Goal: Transaction & Acquisition: Obtain resource

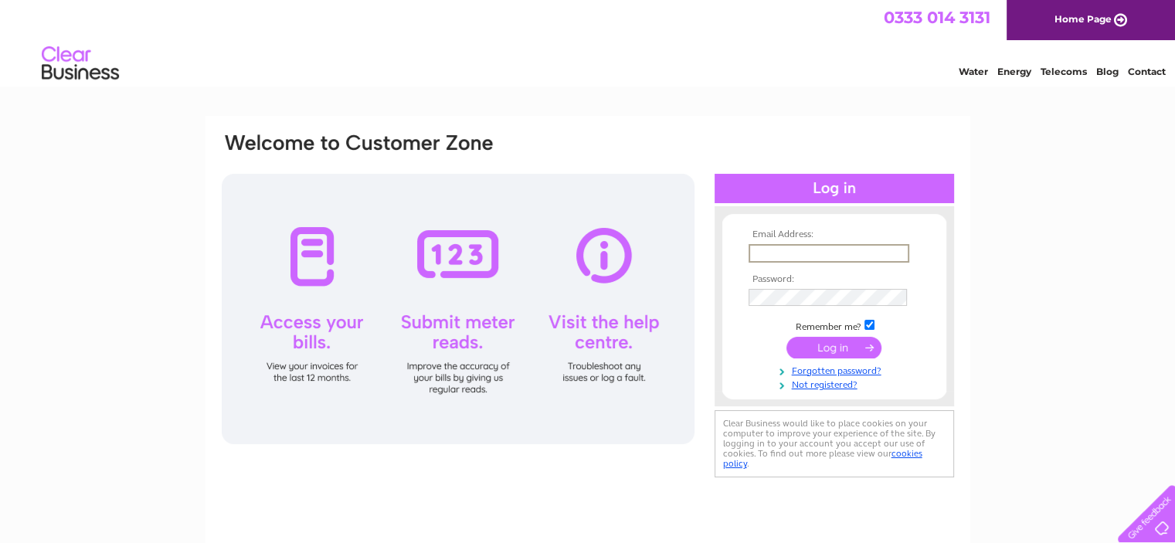
click at [776, 255] on input "text" at bounding box center [829, 253] width 161 height 19
type input "Info@thalma.co.uk"
click at [831, 351] on input "submit" at bounding box center [833, 346] width 95 height 22
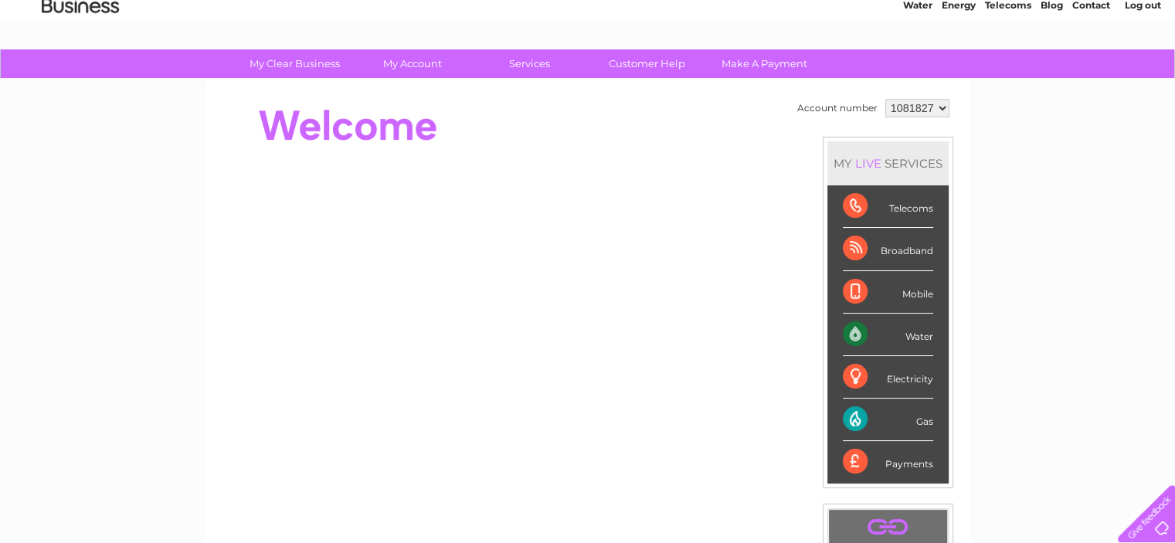
scroll to position [68, 0]
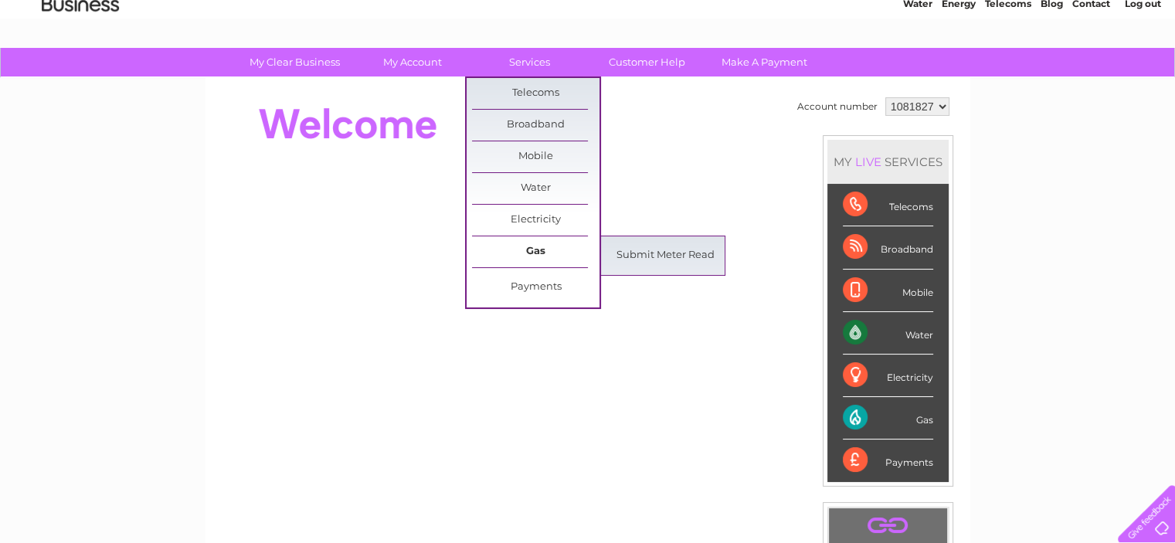
click at [528, 243] on link "Gas" at bounding box center [535, 251] width 127 height 31
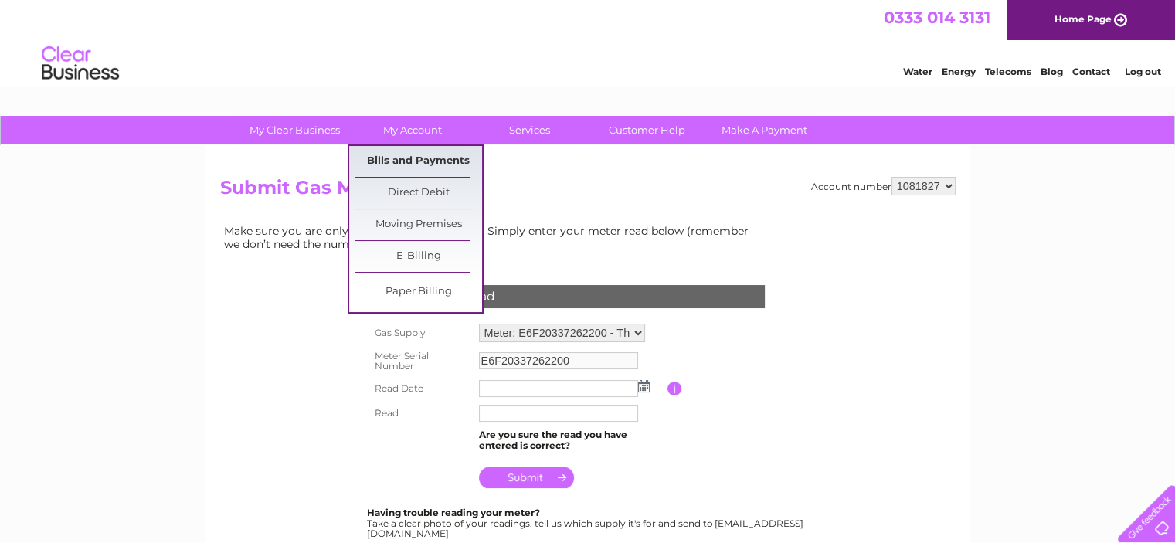
click at [416, 166] on link "Bills and Payments" at bounding box center [418, 161] width 127 height 31
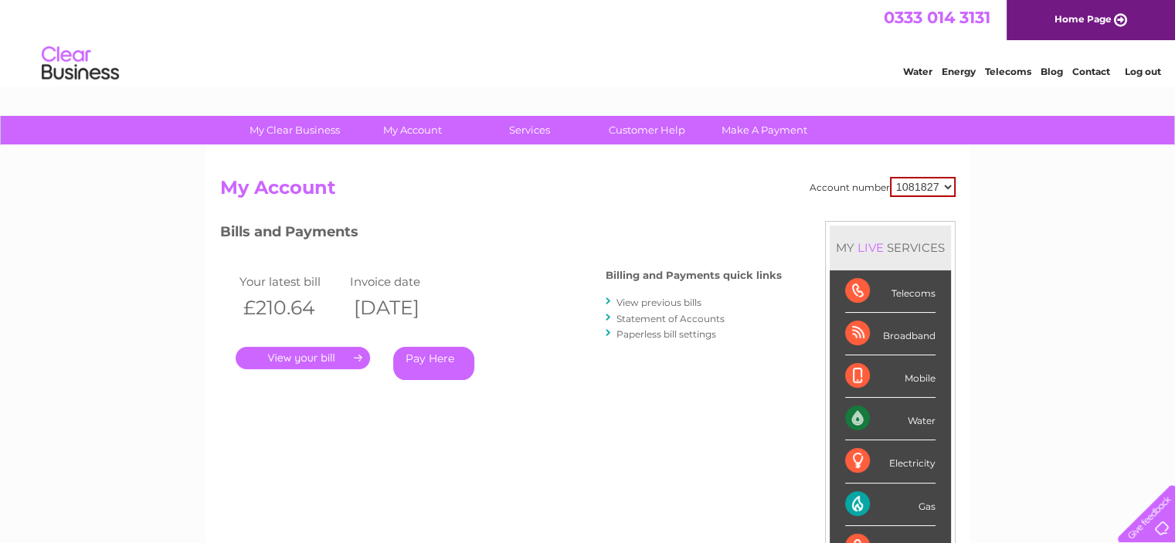
click at [328, 361] on link "." at bounding box center [303, 358] width 134 height 22
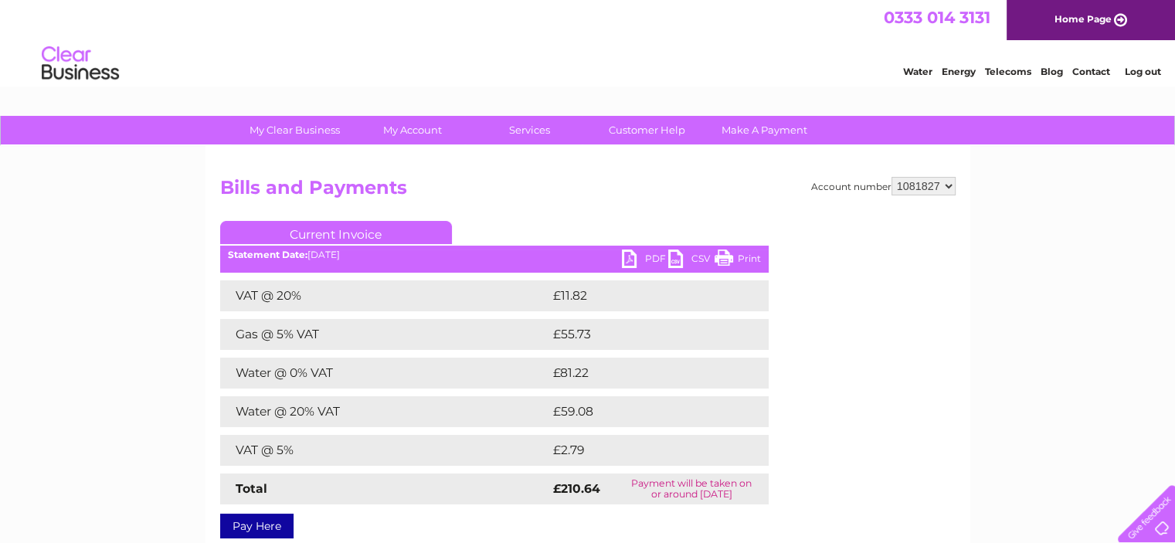
click at [640, 255] on link "PDF" at bounding box center [645, 261] width 46 height 22
